Goal: Task Accomplishment & Management: Use online tool/utility

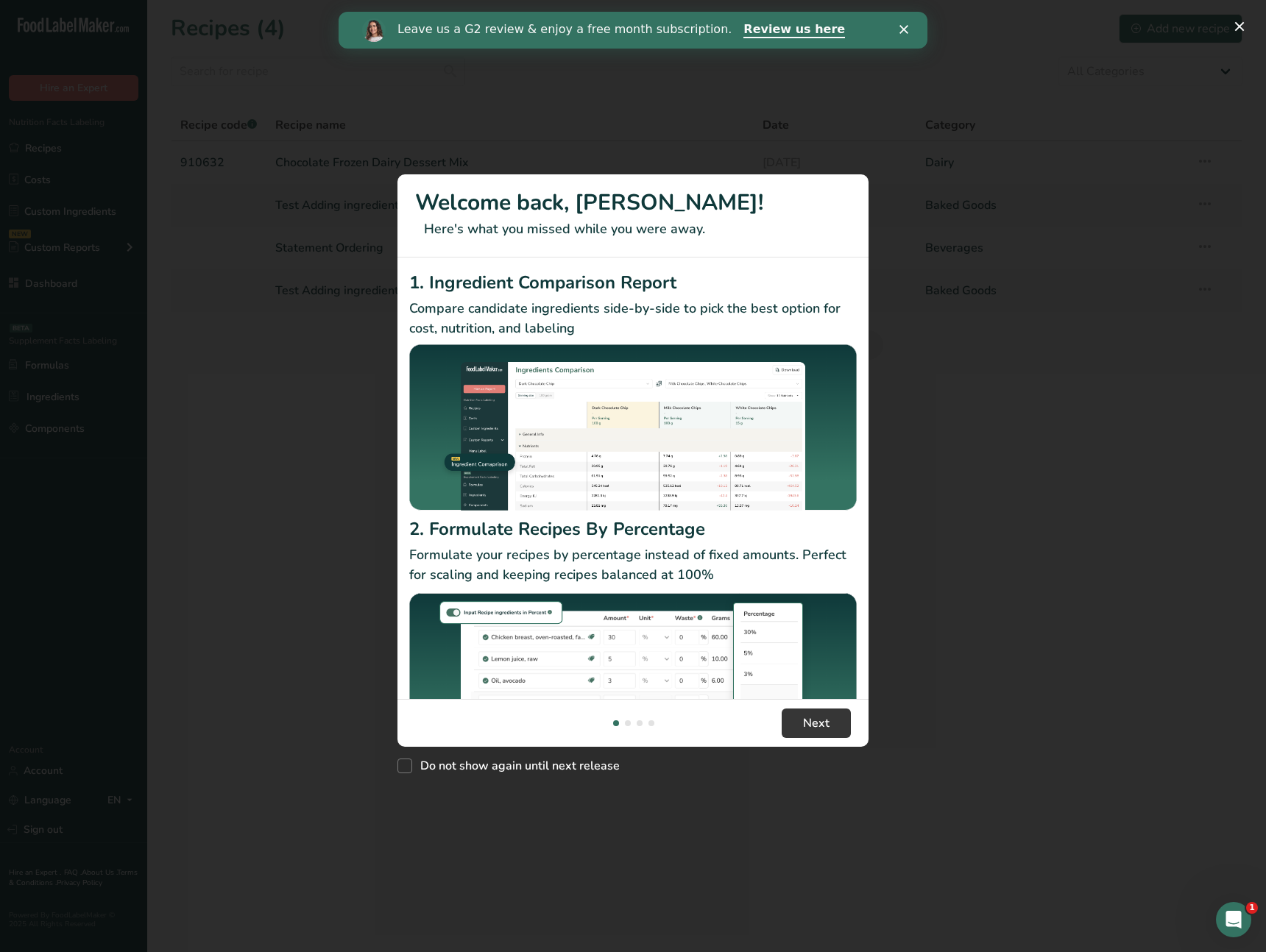
click at [1000, 461] on div "New Features" at bounding box center [633, 476] width 1266 height 952
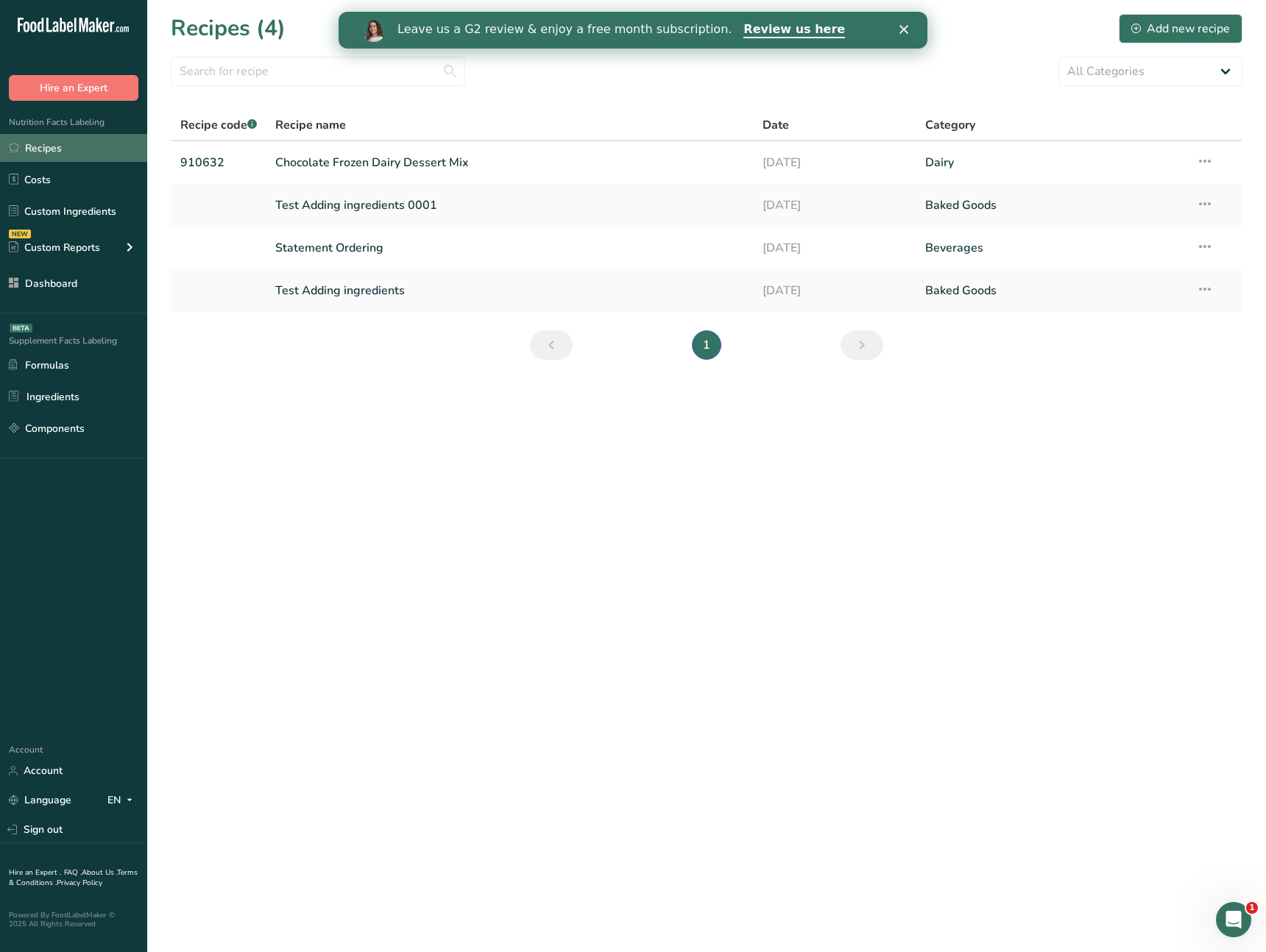
click at [90, 148] on link "Recipes" at bounding box center [73, 148] width 147 height 28
click at [455, 168] on link "Chocolate Frozen Dairy Dessert Mix" at bounding box center [510, 162] width 470 height 31
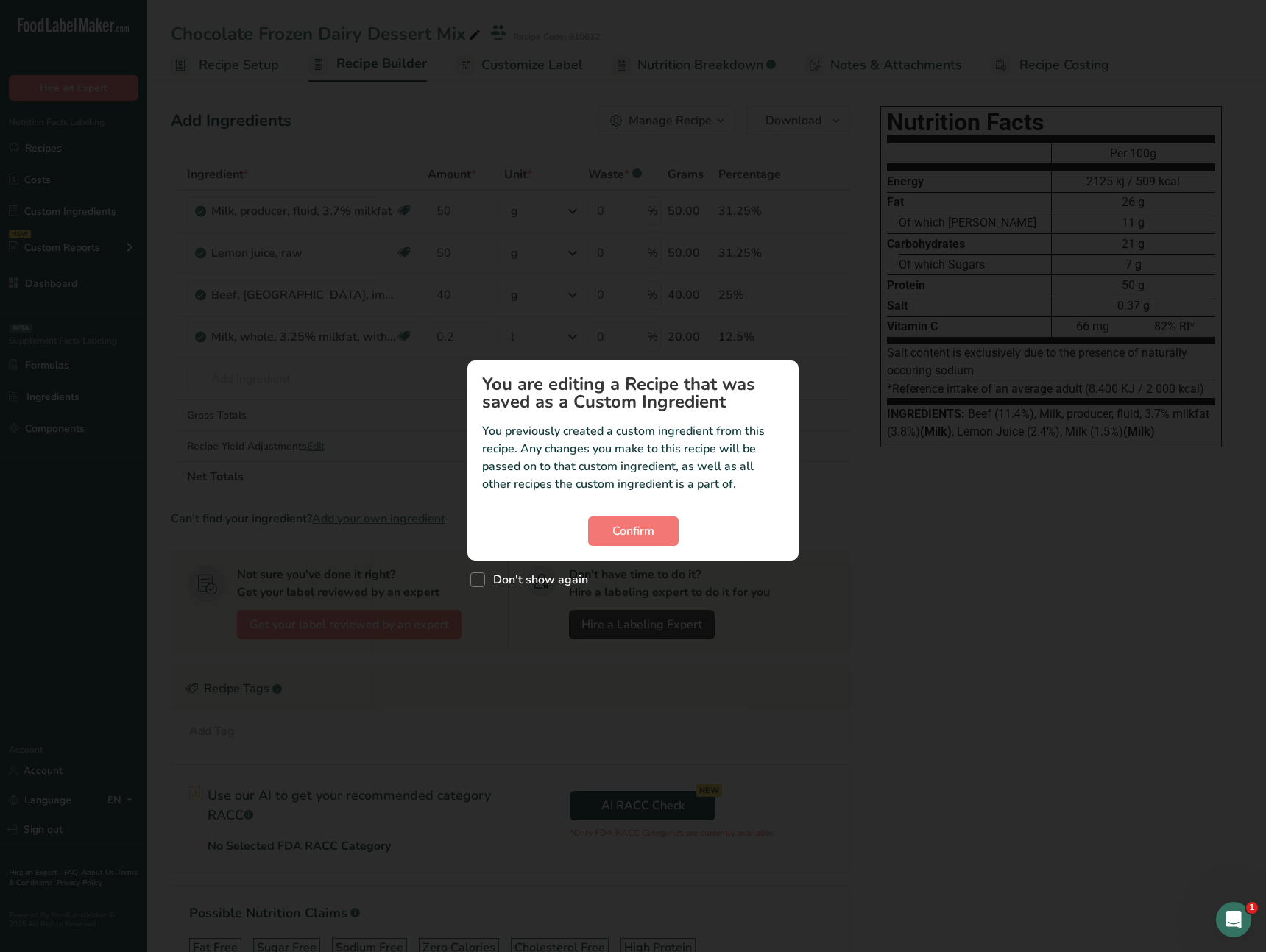
click at [834, 501] on div "Custom ingredient modal" at bounding box center [633, 476] width 1266 height 952
click at [673, 530] on button "Confirm" at bounding box center [633, 532] width 90 height 30
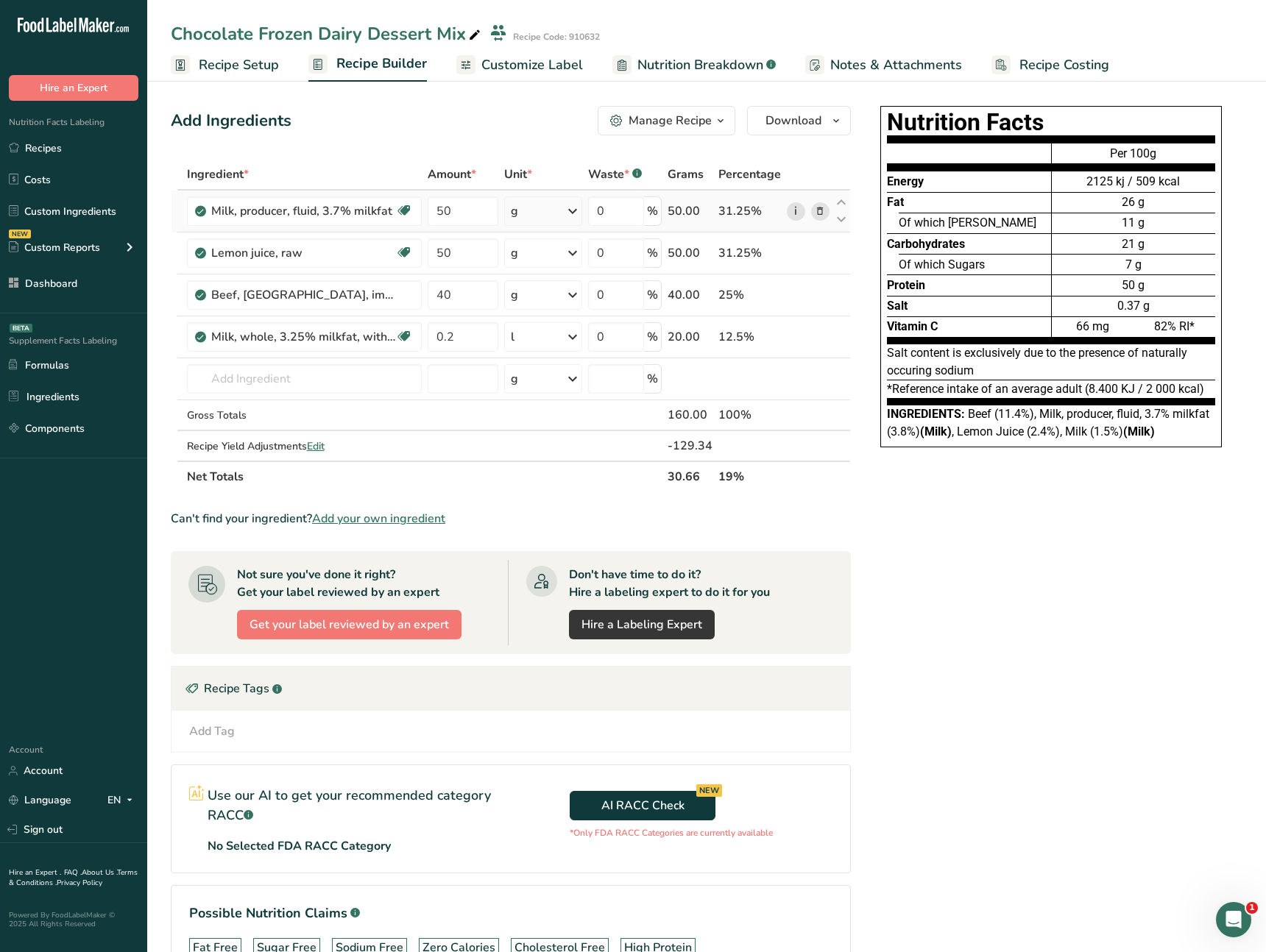
click at [796, 215] on link "i" at bounding box center [796, 211] width 18 height 18
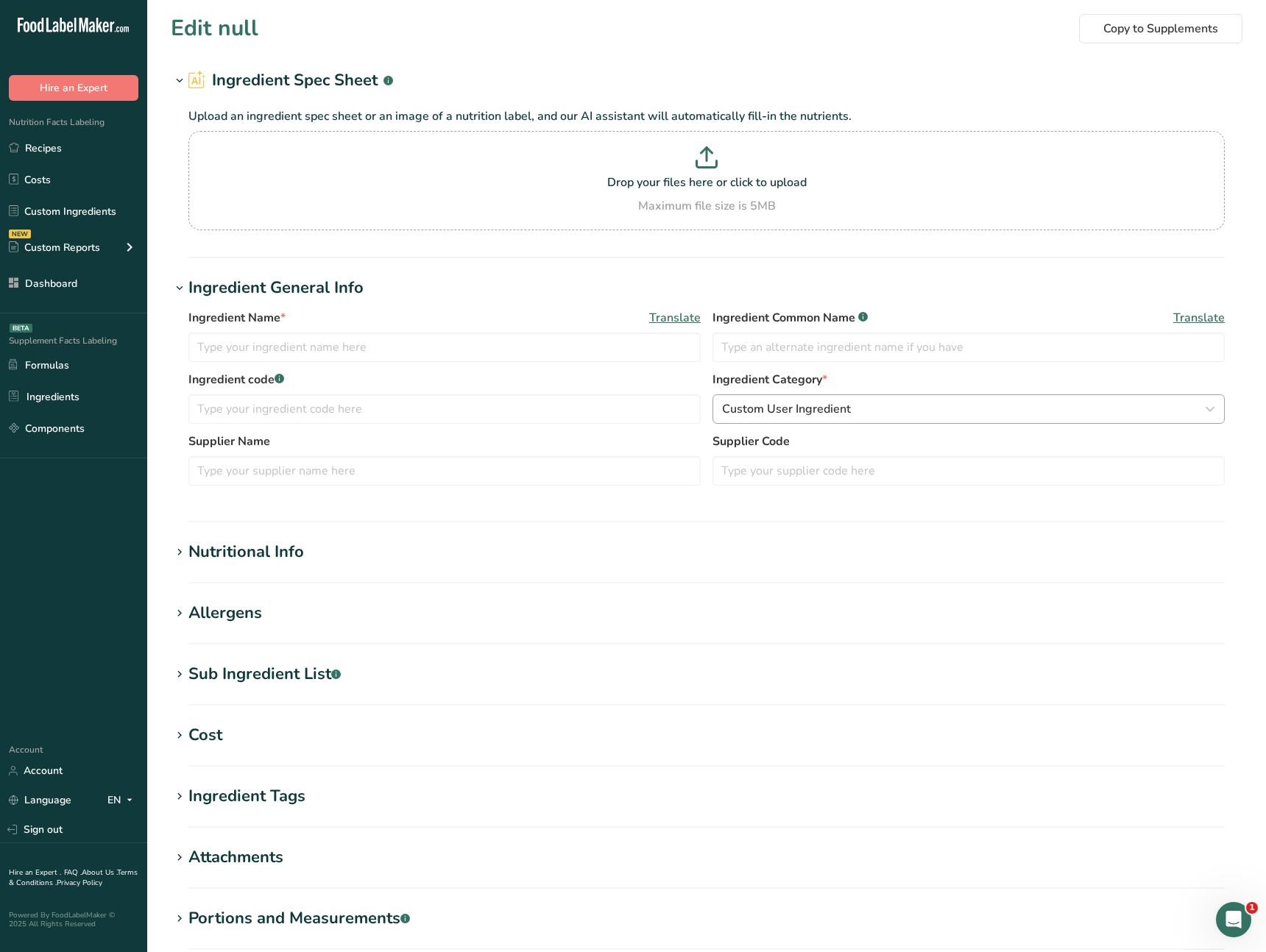
type input "Milk, producer, fluid, 3.7% milkfat"
click at [409, 339] on input "Milk, producer, fluid, 3.7% milkfat" at bounding box center [445, 347] width 513 height 30
click at [409, 347] on input "Milk, producer, fluid, 3.7% milkfat" at bounding box center [445, 347] width 513 height 30
click at [408, 349] on div ".a-20{fill:#fff;} Hire an Expert Nutrition Facts Labeling Recipes Costs Custom …" at bounding box center [633, 564] width 1266 height 1128
click at [408, 349] on div "1. Ingredient Comparison Report Compare candidate ingredients side-by-side to p…" at bounding box center [633, 479] width 494 height 464
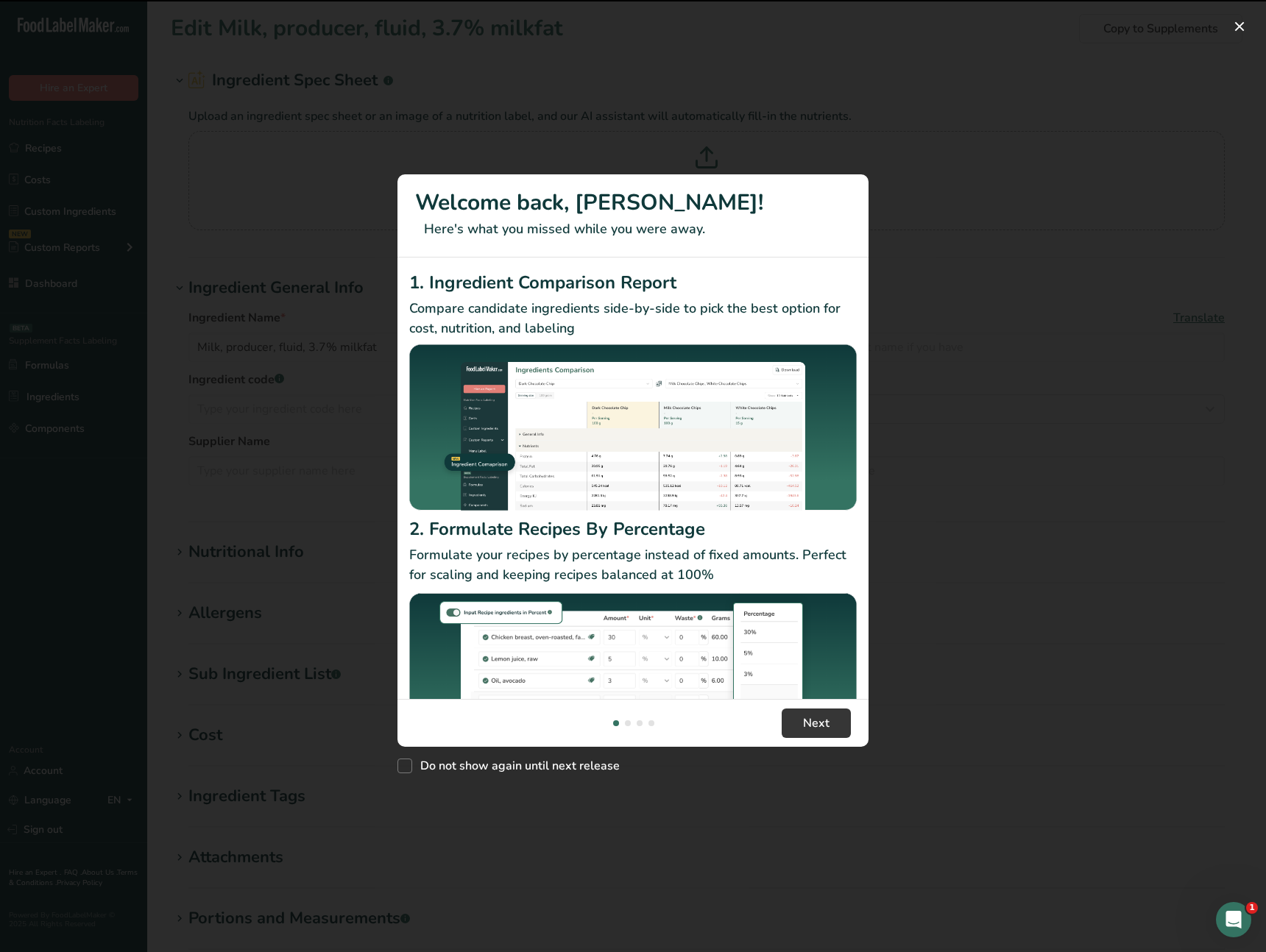
click at [315, 213] on div "New Features" at bounding box center [633, 476] width 1266 height 952
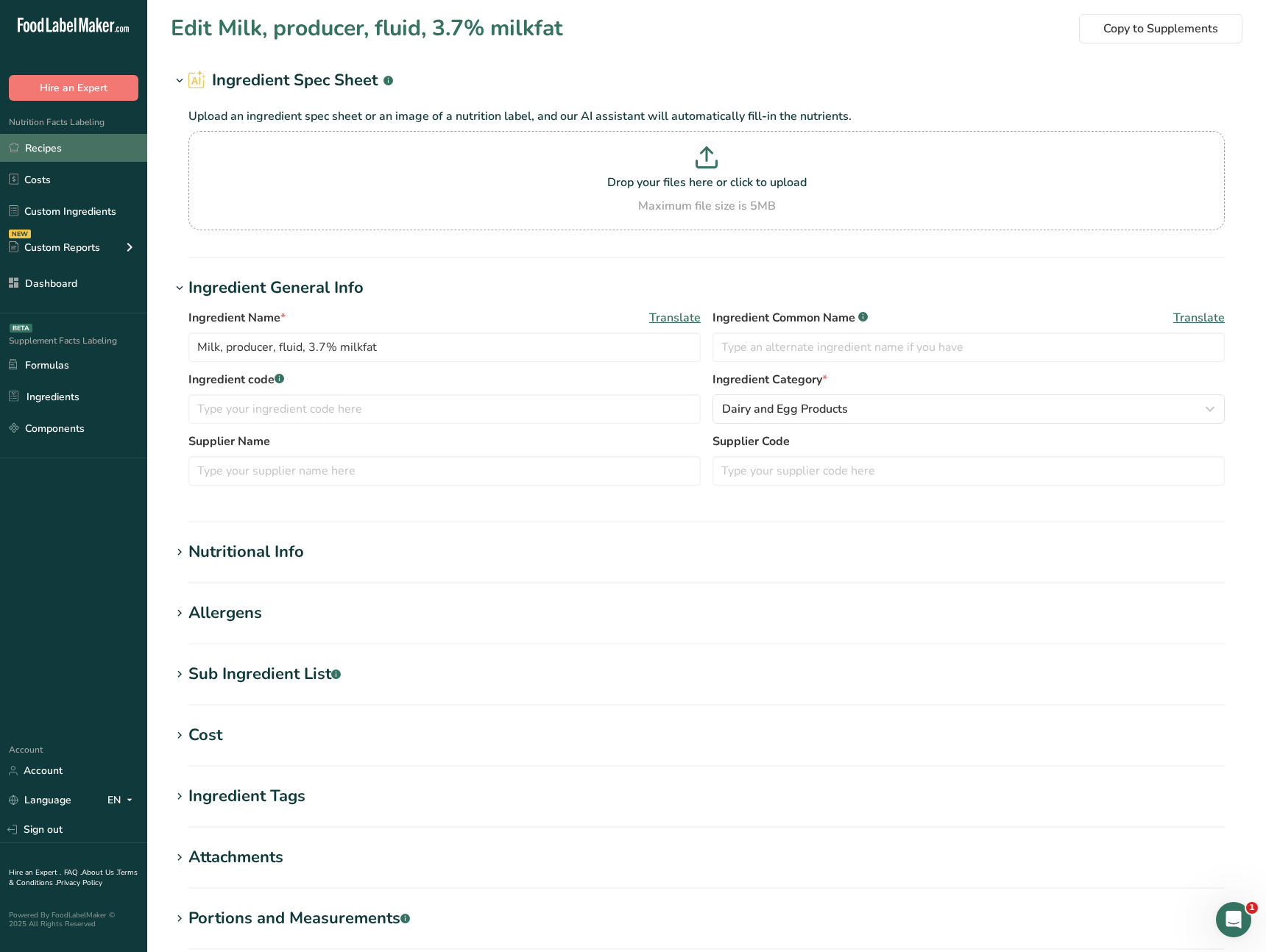
click at [47, 146] on link "Recipes" at bounding box center [73, 148] width 147 height 28
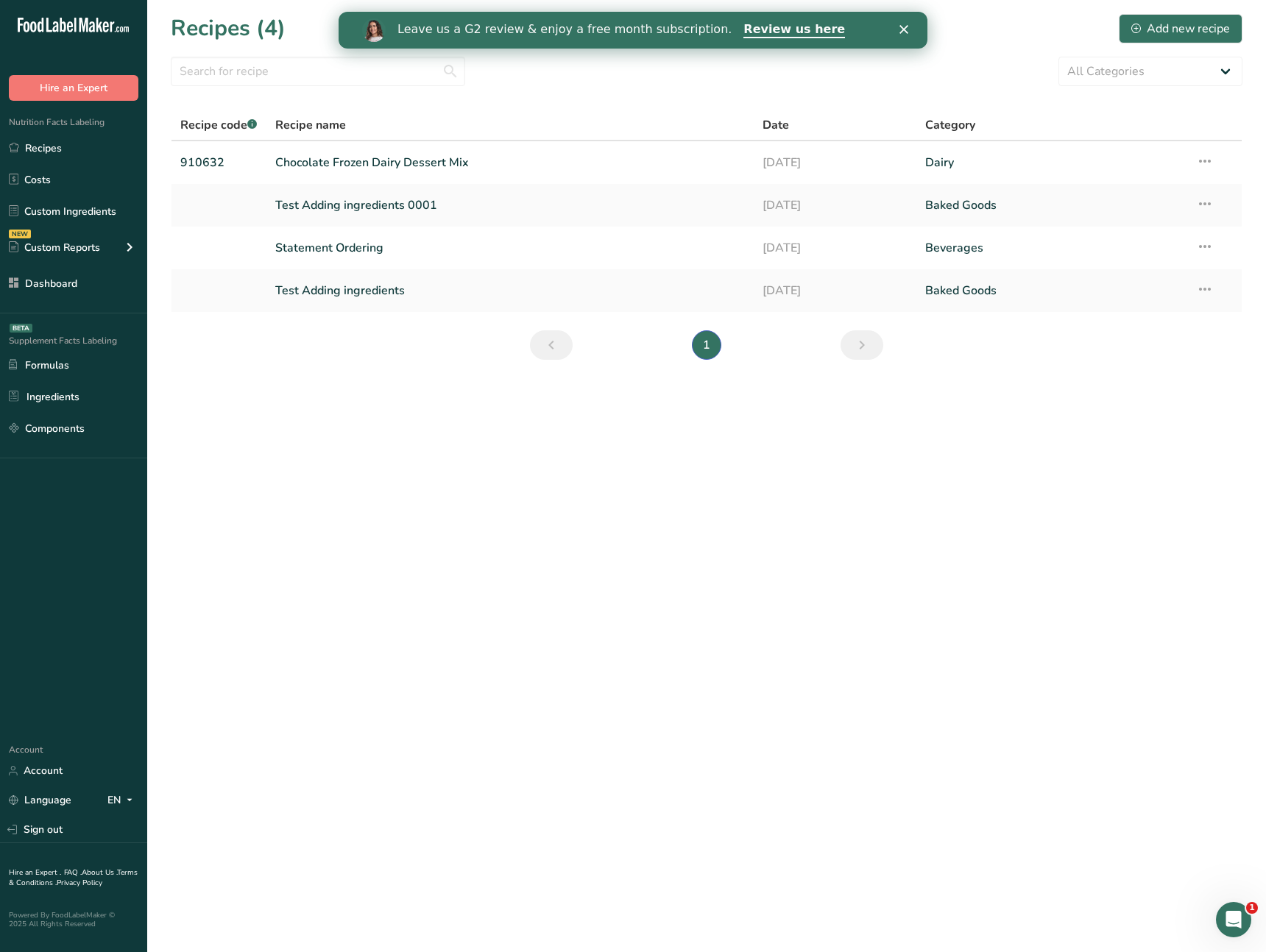
drag, startPoint x: 509, startPoint y: 525, endPoint x: 436, endPoint y: 368, distance: 173.1
click at [509, 525] on main "Recipes (4) Add new recipe All Categories Baked Goods Beverages Confectionery C…" at bounding box center [633, 476] width 1266 height 952
click at [362, 203] on link "Test Adding ingredients 0001" at bounding box center [510, 206] width 470 height 31
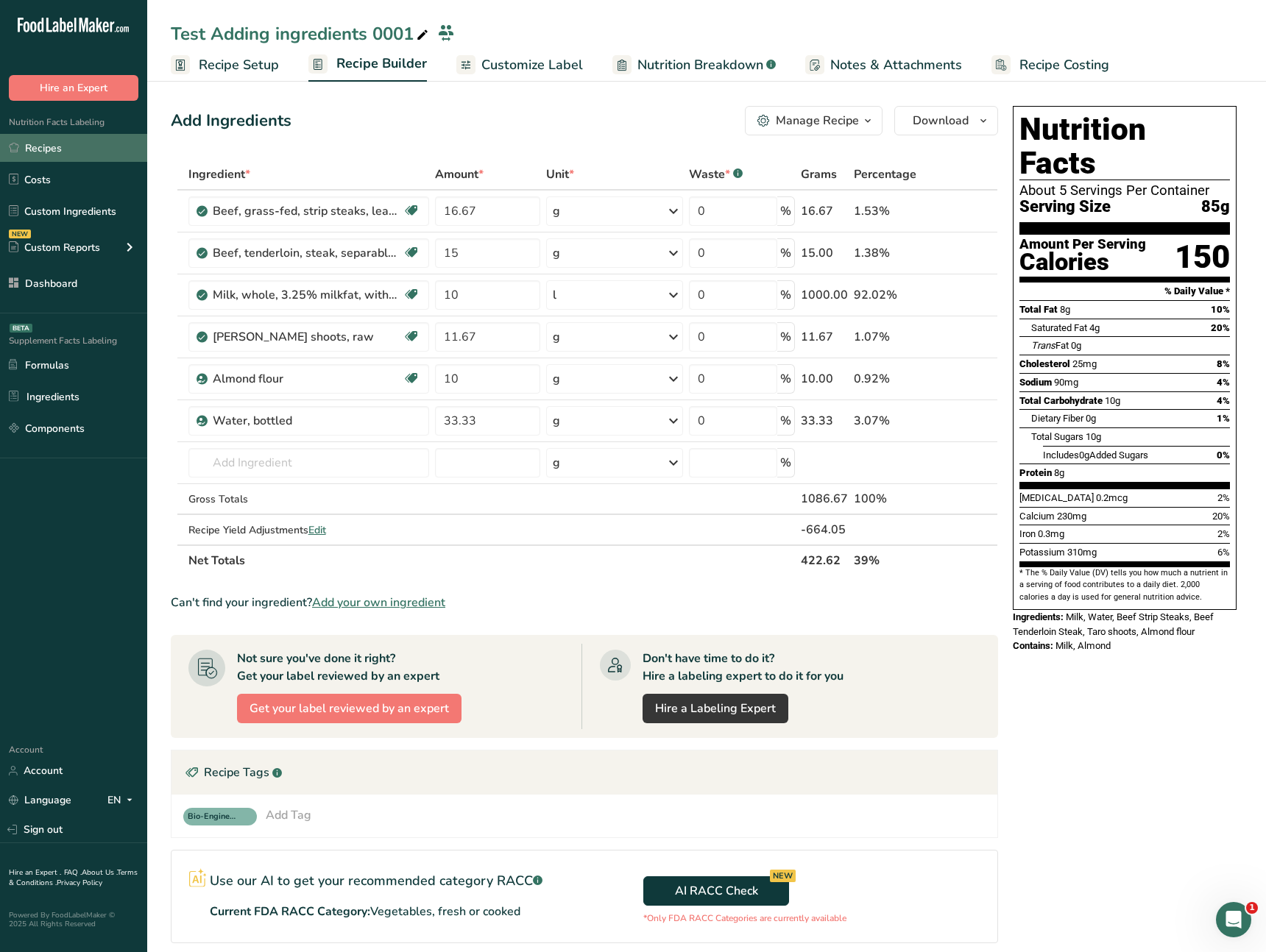
click at [89, 147] on link "Recipes" at bounding box center [73, 148] width 147 height 28
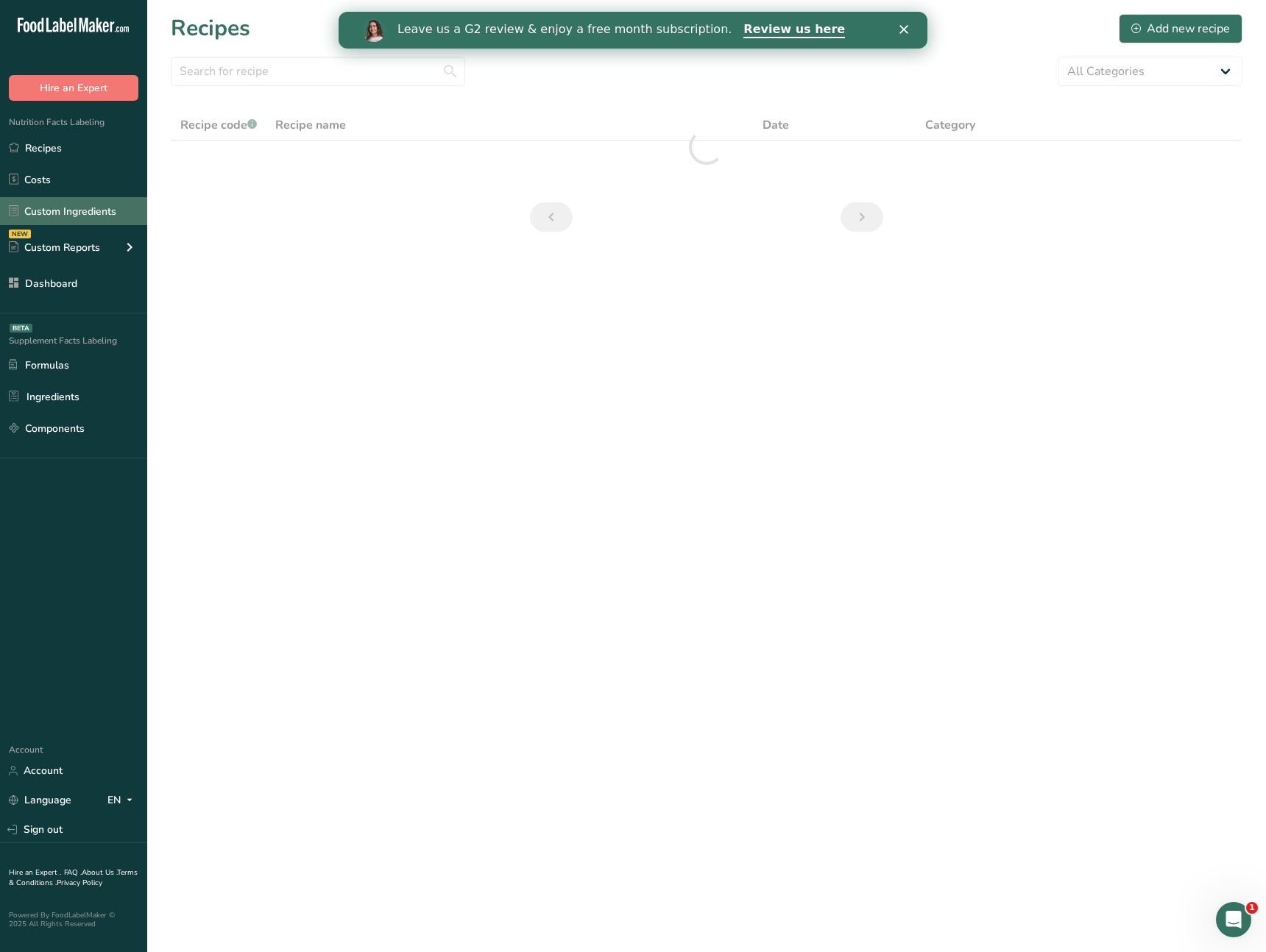
click at [75, 218] on link "Custom Ingredients" at bounding box center [73, 211] width 147 height 28
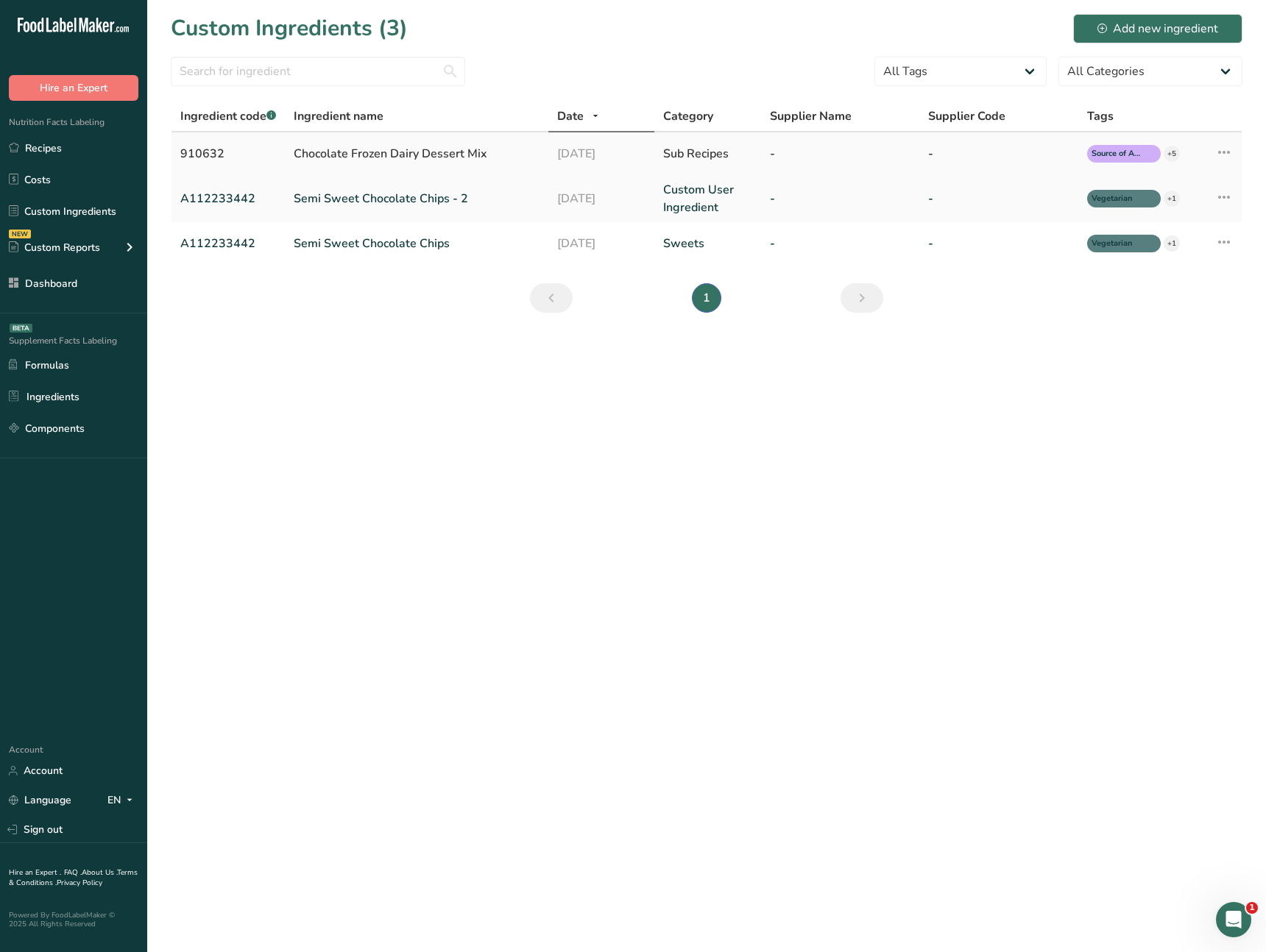
drag, startPoint x: 447, startPoint y: 156, endPoint x: 461, endPoint y: 156, distance: 14.0
click at [461, 156] on div "Chocolate Frozen Dairy Dessert Mix" at bounding box center [416, 154] width 246 height 17
drag, startPoint x: 295, startPoint y: 155, endPoint x: 408, endPoint y: 149, distance: 113.2
click at [408, 149] on div "Chocolate Frozen Dairy Dessert Mix" at bounding box center [416, 154] width 246 height 17
click at [412, 149] on div "Chocolate Frozen Dairy Dessert Mix" at bounding box center [416, 154] width 246 height 17
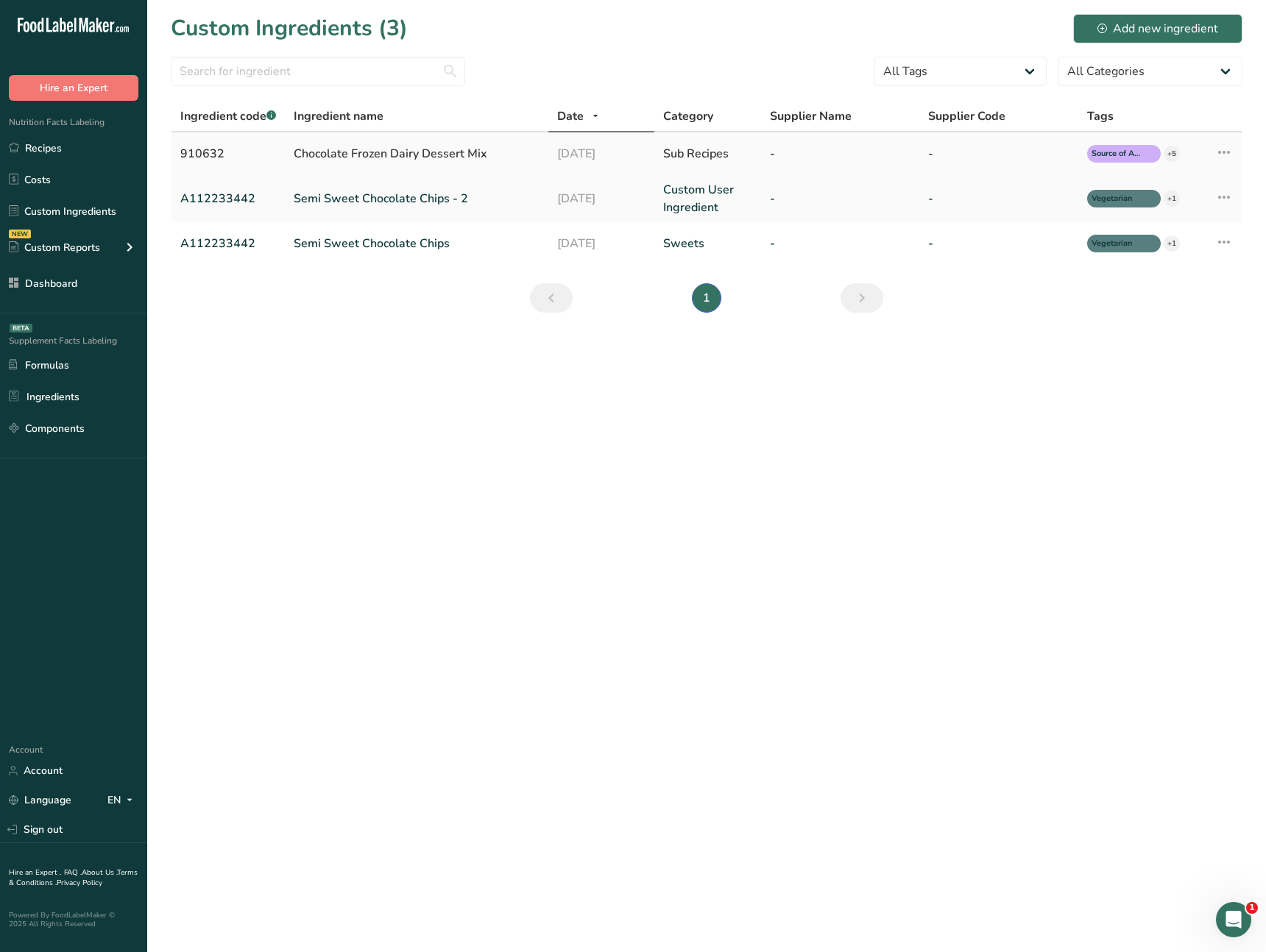
drag, startPoint x: 413, startPoint y: 154, endPoint x: 394, endPoint y: 168, distance: 23.6
click at [413, 154] on div "Chocolate Frozen Dairy Dessert Mix" at bounding box center [416, 154] width 246 height 17
click at [454, 136] on td "Chocolate Frozen Dairy Dessert Mix" at bounding box center [416, 154] width 263 height 43
click at [449, 162] on div "Chocolate Frozen Dairy Dessert Mix" at bounding box center [416, 154] width 246 height 17
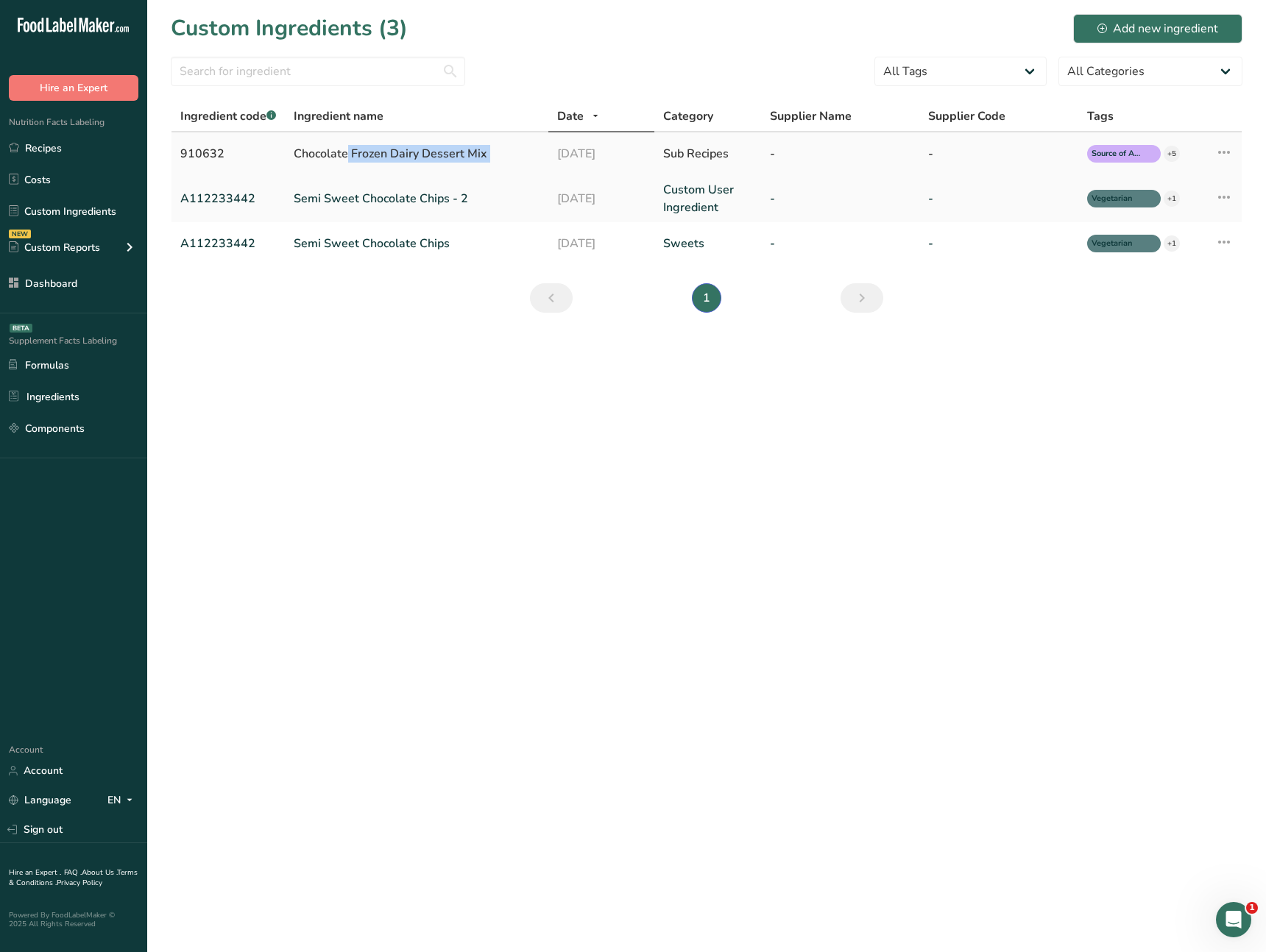
click at [449, 162] on div "Chocolate Frozen Dairy Dessert Mix" at bounding box center [416, 154] width 246 height 17
click at [413, 162] on div "Chocolate Frozen Dairy Dessert Mix" at bounding box center [416, 154] width 246 height 17
click at [83, 152] on link "Recipes" at bounding box center [73, 148] width 147 height 28
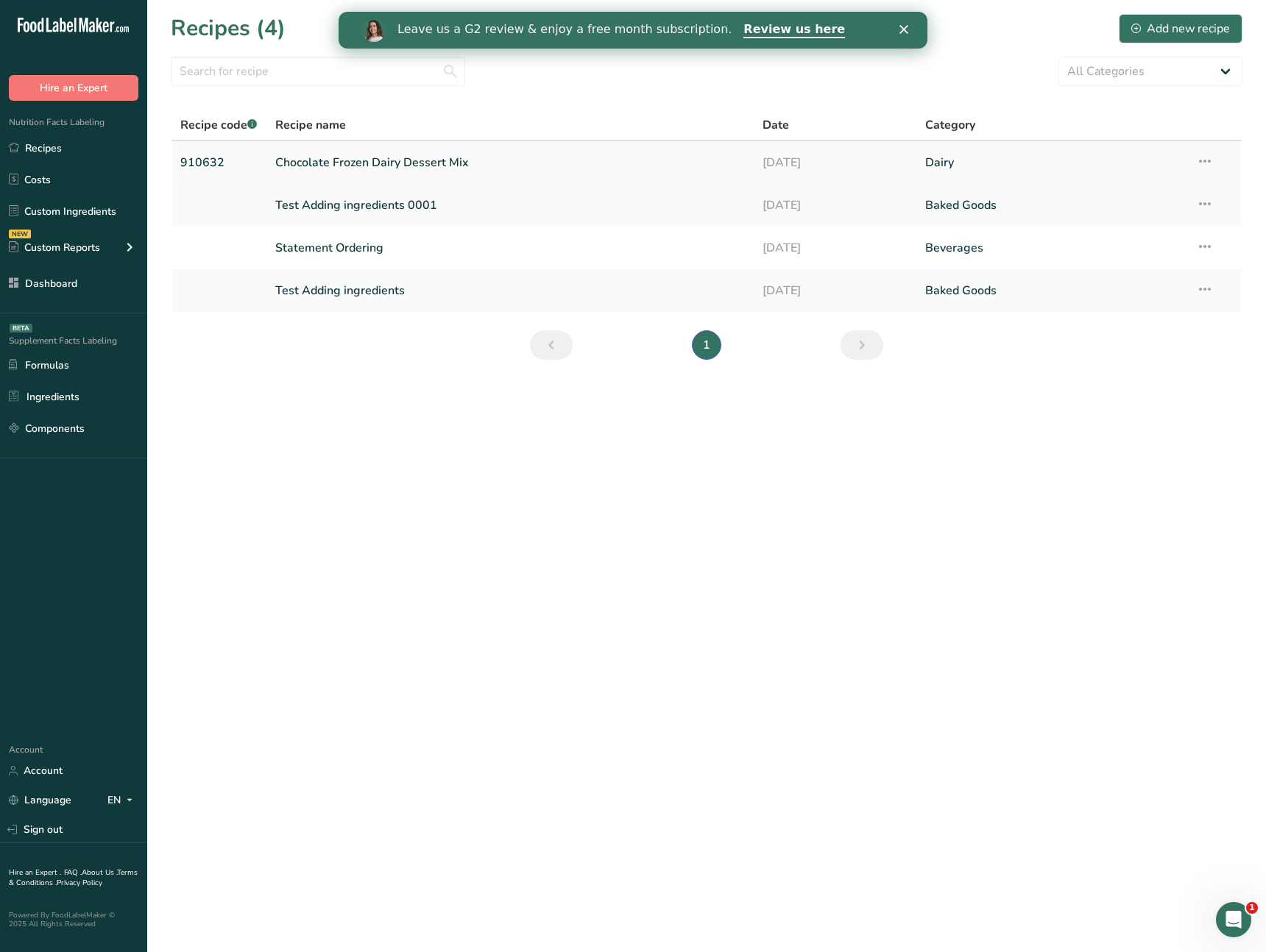
click at [417, 161] on link "Chocolate Frozen Dairy Dessert Mix" at bounding box center [510, 162] width 470 height 31
click at [443, 208] on link "Test Adding ingredients 0001" at bounding box center [510, 206] width 470 height 31
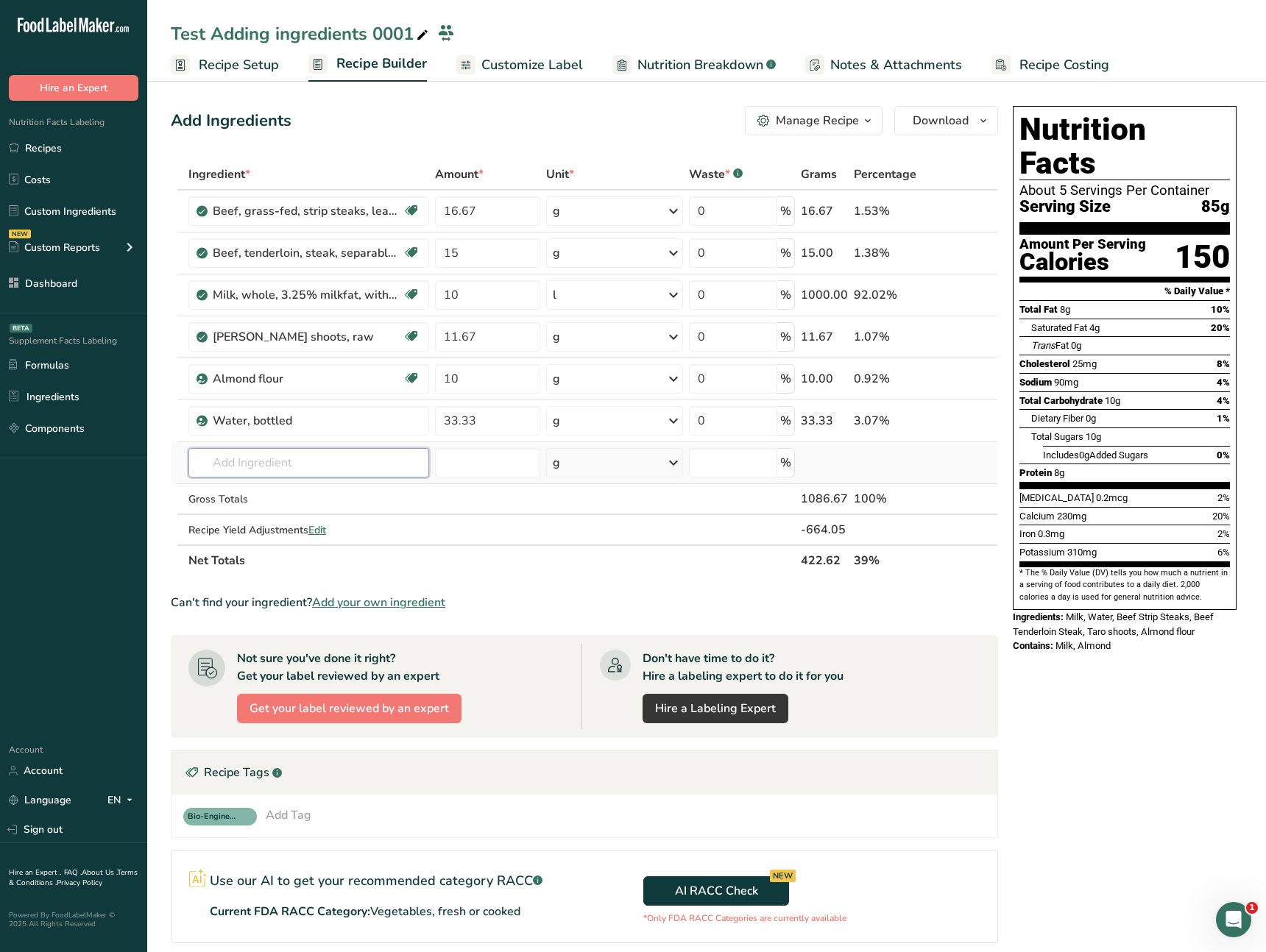
click at [308, 465] on input "text" at bounding box center [308, 463] width 241 height 30
paste input "Chocolate Frozen Dairy Dessert Mix"
type input "Chocolate Frozen Dairy Dessert Mix"
click at [290, 493] on p "910632 Chocolate Frozen Dairy Dessert Mix" at bounding box center [310, 493] width 221 height 16
type input "Chocolate Frozen Dairy Dessert Mix"
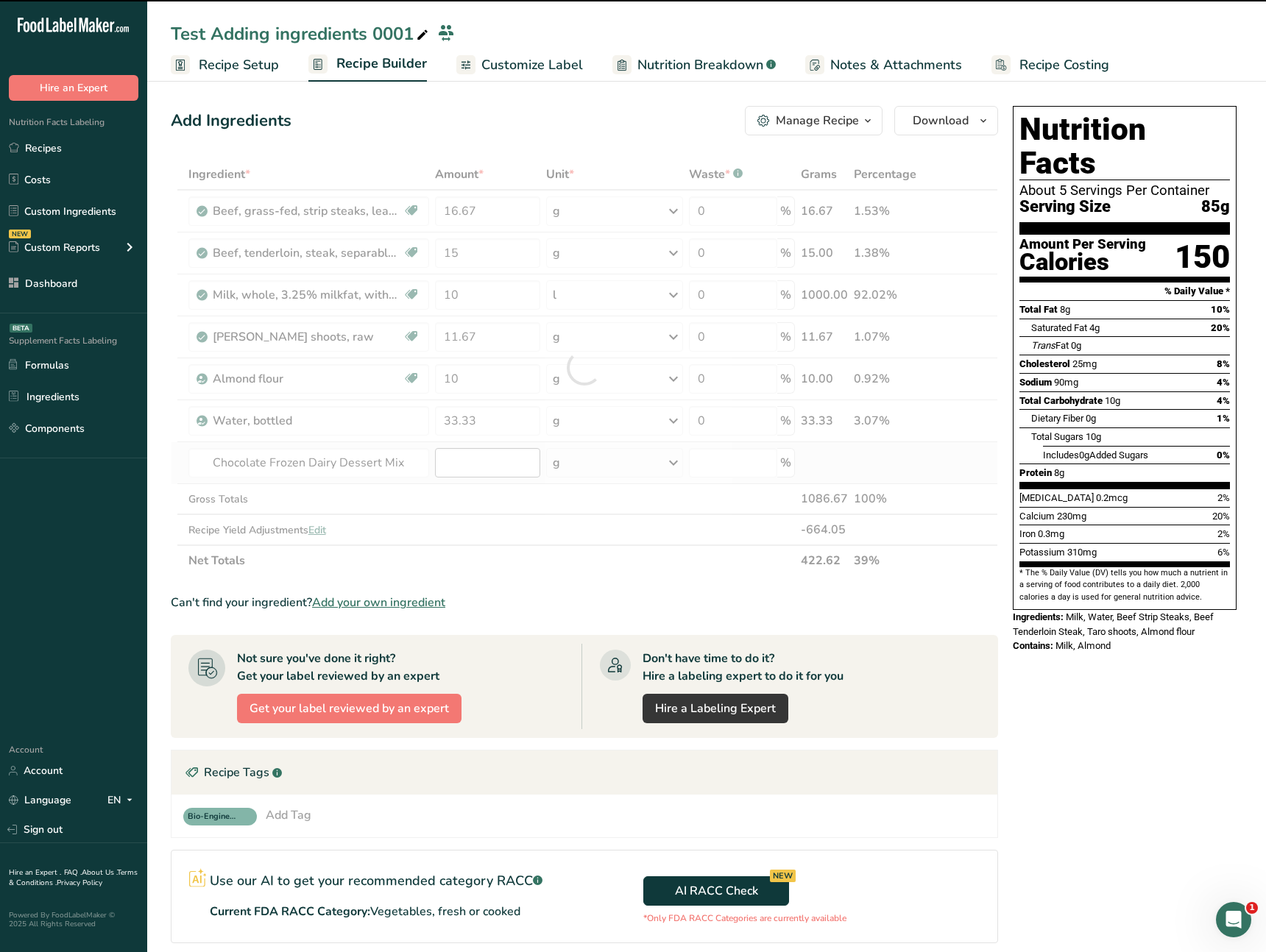
type input "0"
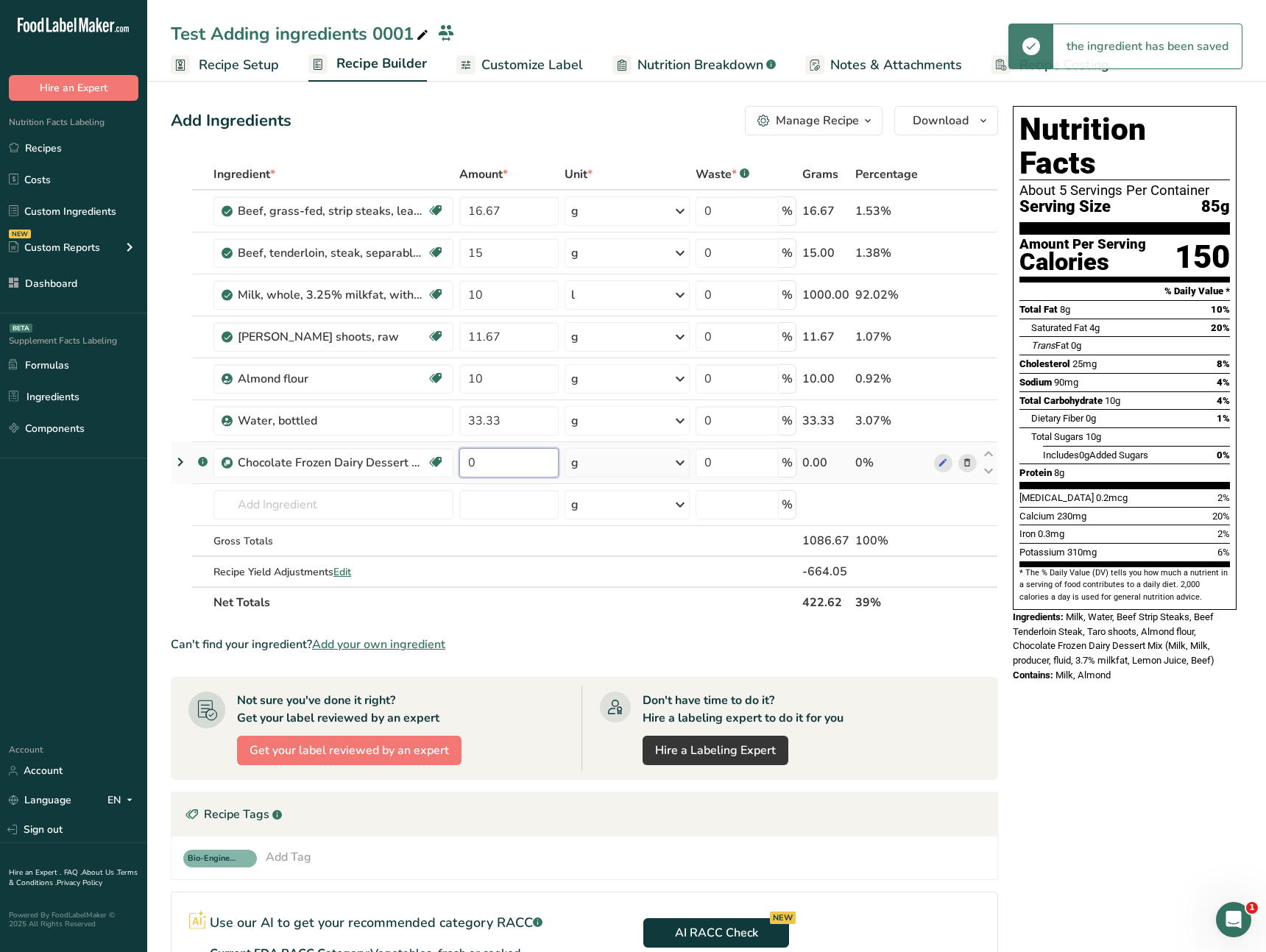
drag, startPoint x: 498, startPoint y: 462, endPoint x: 462, endPoint y: 459, distance: 36.1
click at [462, 459] on input "0" at bounding box center [509, 463] width 99 height 30
type input "50"
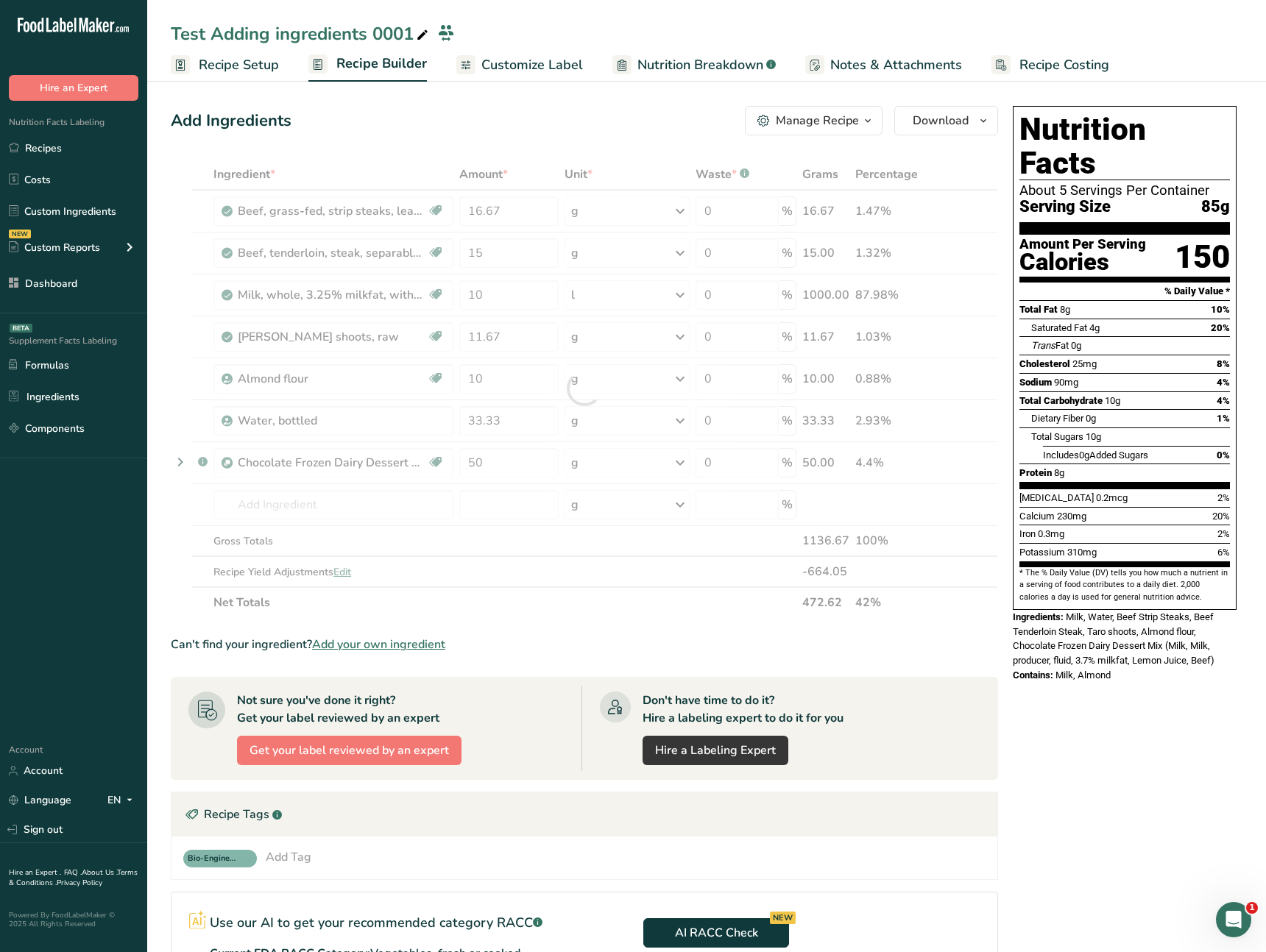
drag, startPoint x: 1037, startPoint y: 655, endPoint x: 1033, endPoint y: 643, distance: 12.6
click at [1037, 655] on div "Nutrition Facts About 5 Servings Per Container Serving Size 85g Amount Per Serv…" at bounding box center [1124, 398] width 235 height 597
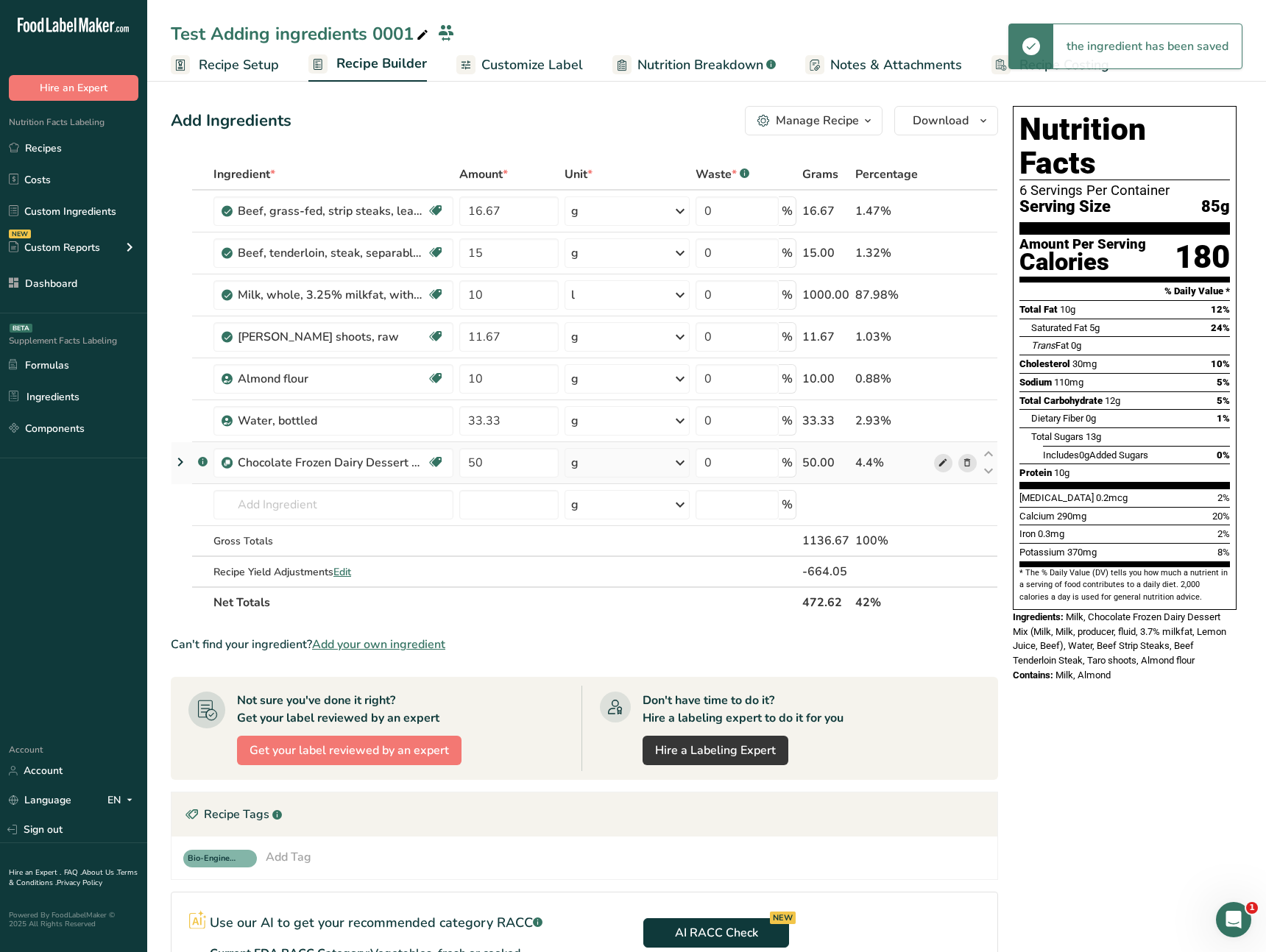
click at [944, 465] on icon at bounding box center [943, 463] width 10 height 16
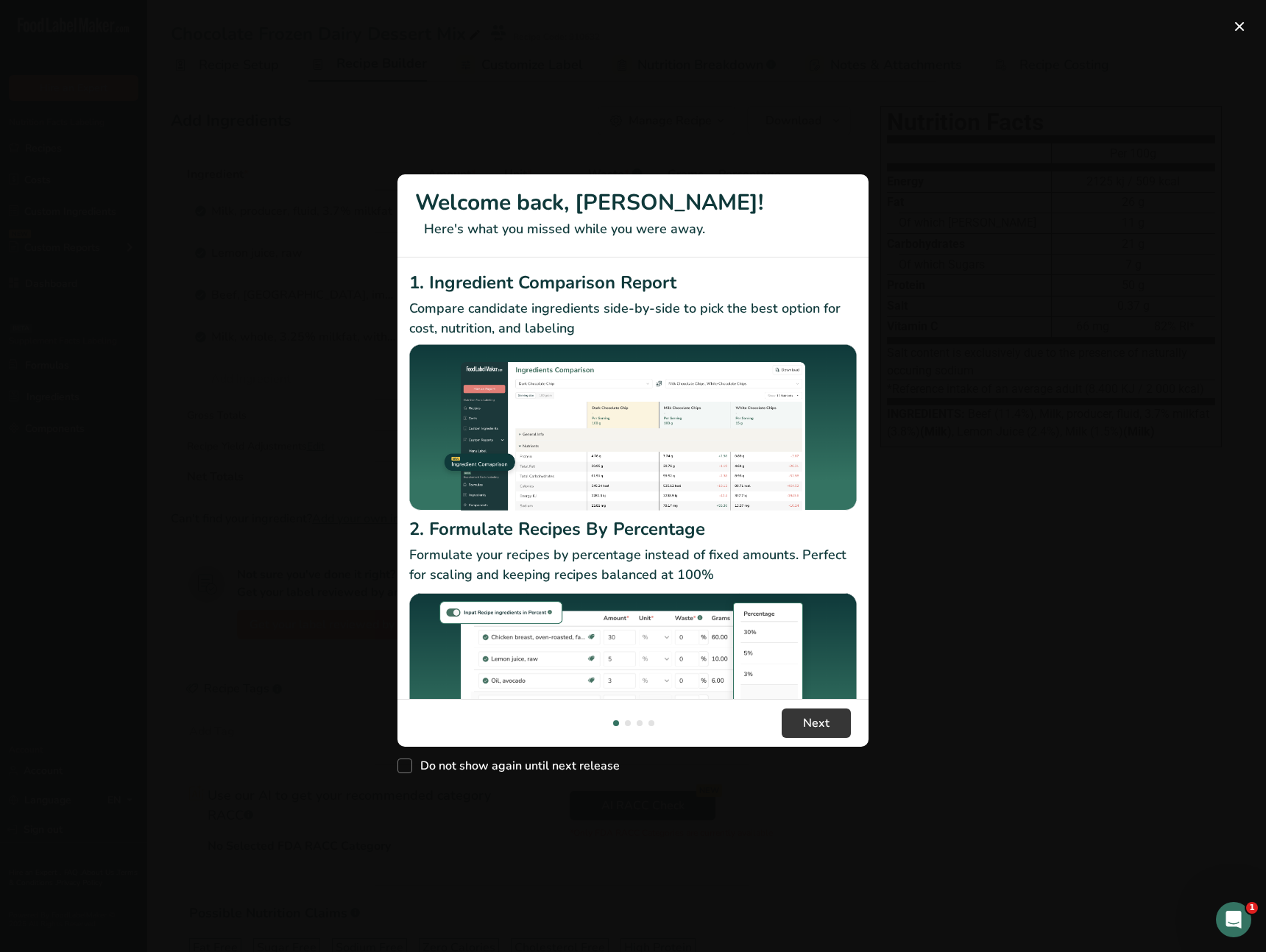
click at [931, 561] on div "New Features" at bounding box center [633, 476] width 1266 height 952
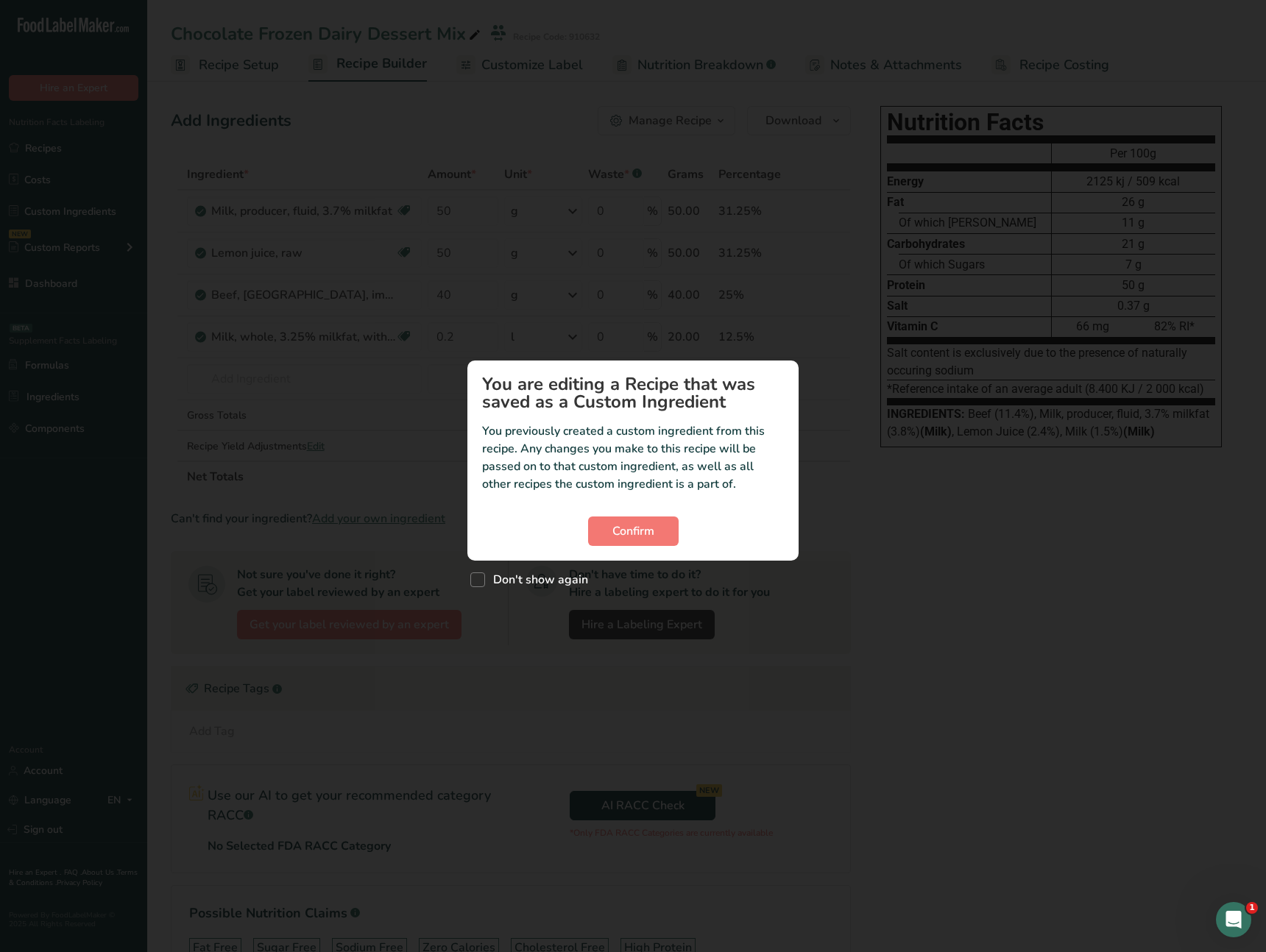
click at [696, 592] on div "Don't show again" at bounding box center [633, 577] width 331 height 31
drag, startPoint x: 884, startPoint y: 486, endPoint x: 805, endPoint y: 523, distance: 87.2
click at [872, 489] on div "Custom ingredient modal" at bounding box center [633, 476] width 1266 height 952
